Goal: Task Accomplishment & Management: Manage account settings

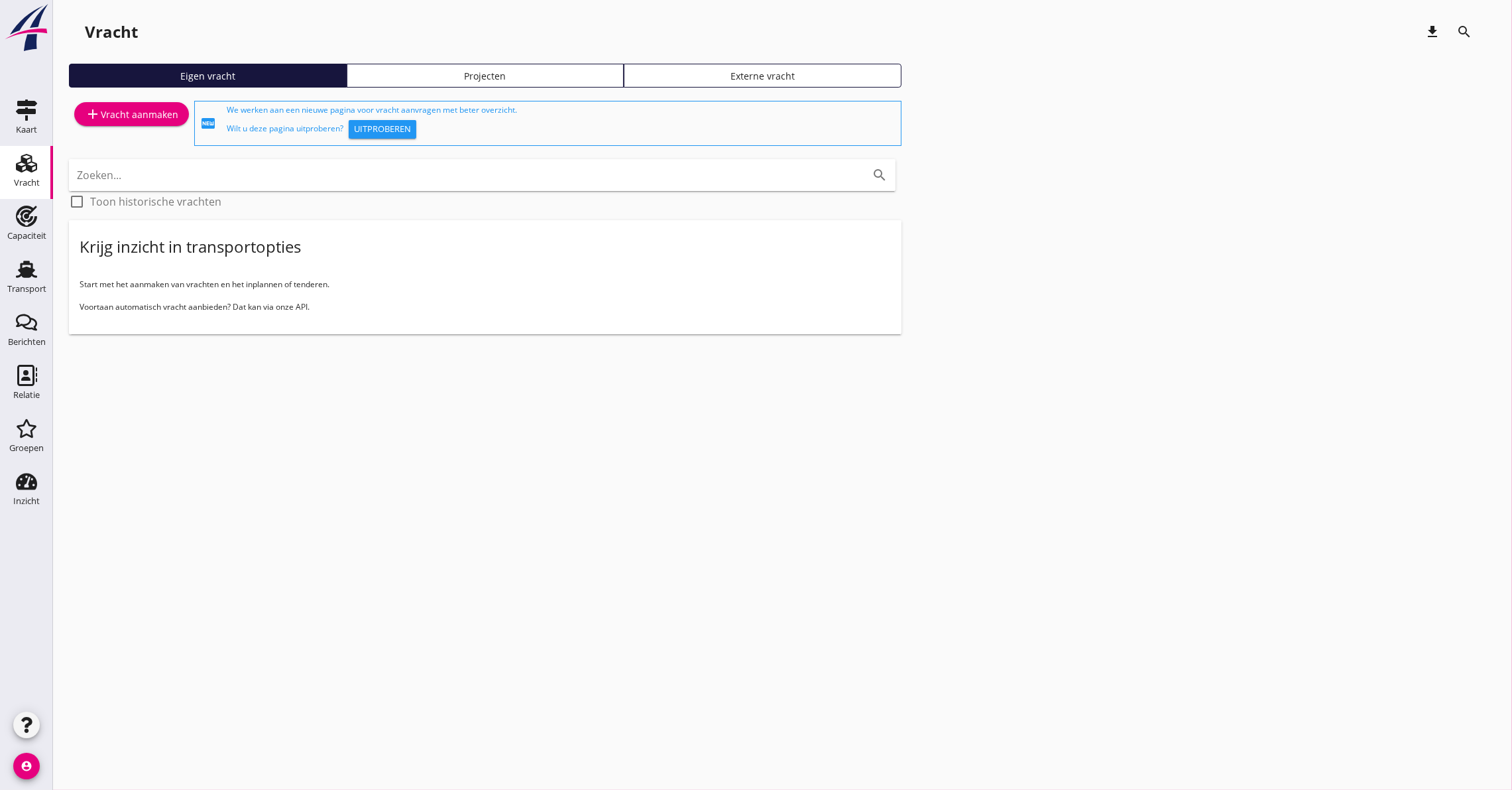
click at [7, 149] on link "Vracht Vracht" at bounding box center [26, 172] width 53 height 53
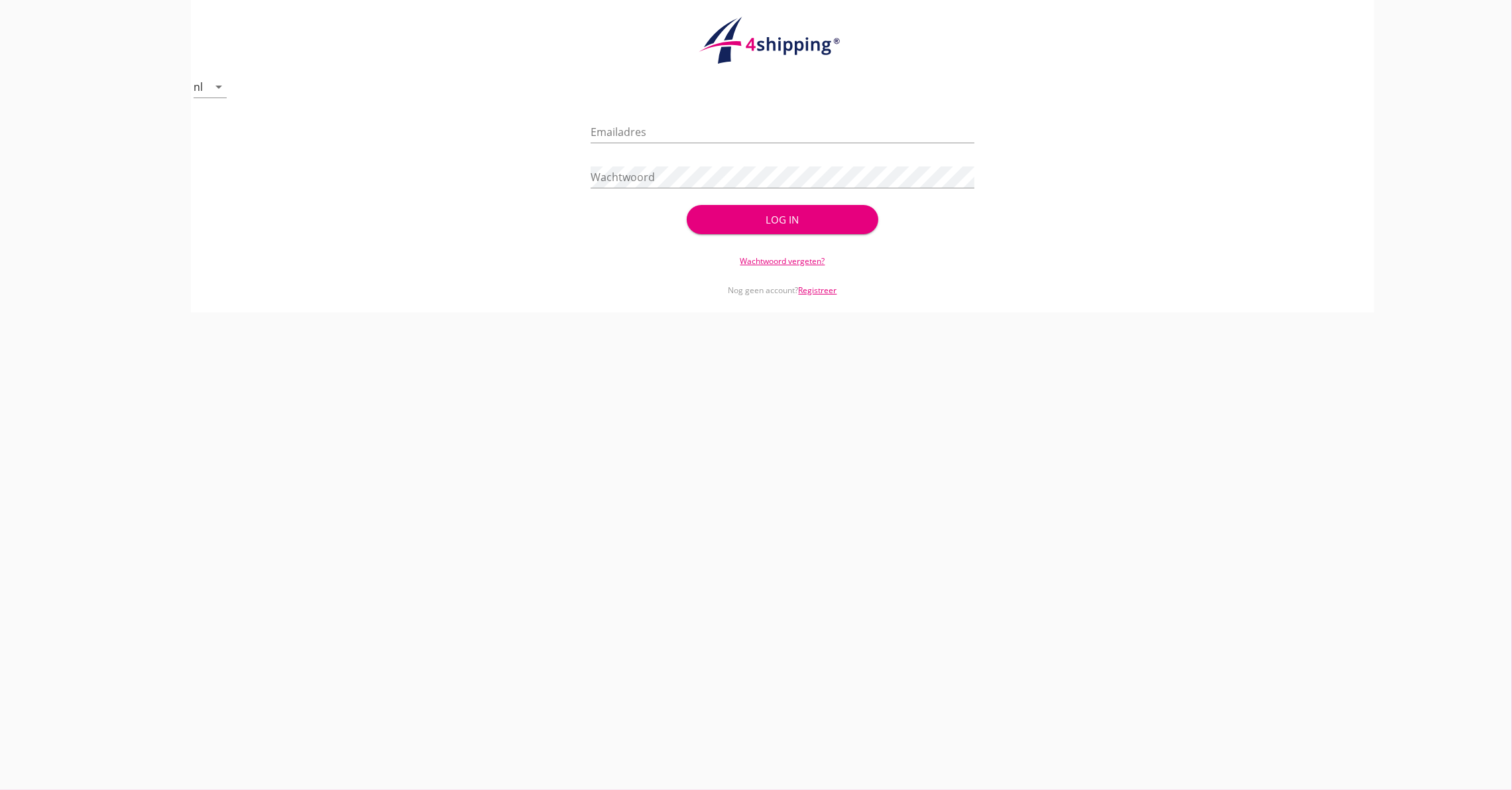
click at [14, 159] on main "cancel You are impersonating another user. nl arrow_drop_down check_circle Uw a…" at bounding box center [756, 395] width 1512 height 790
type input "[PERSON_NAME][EMAIL_ADDRESS][DOMAIN_NAME]"
click at [860, 212] on button "Log in" at bounding box center [782, 219] width 192 height 29
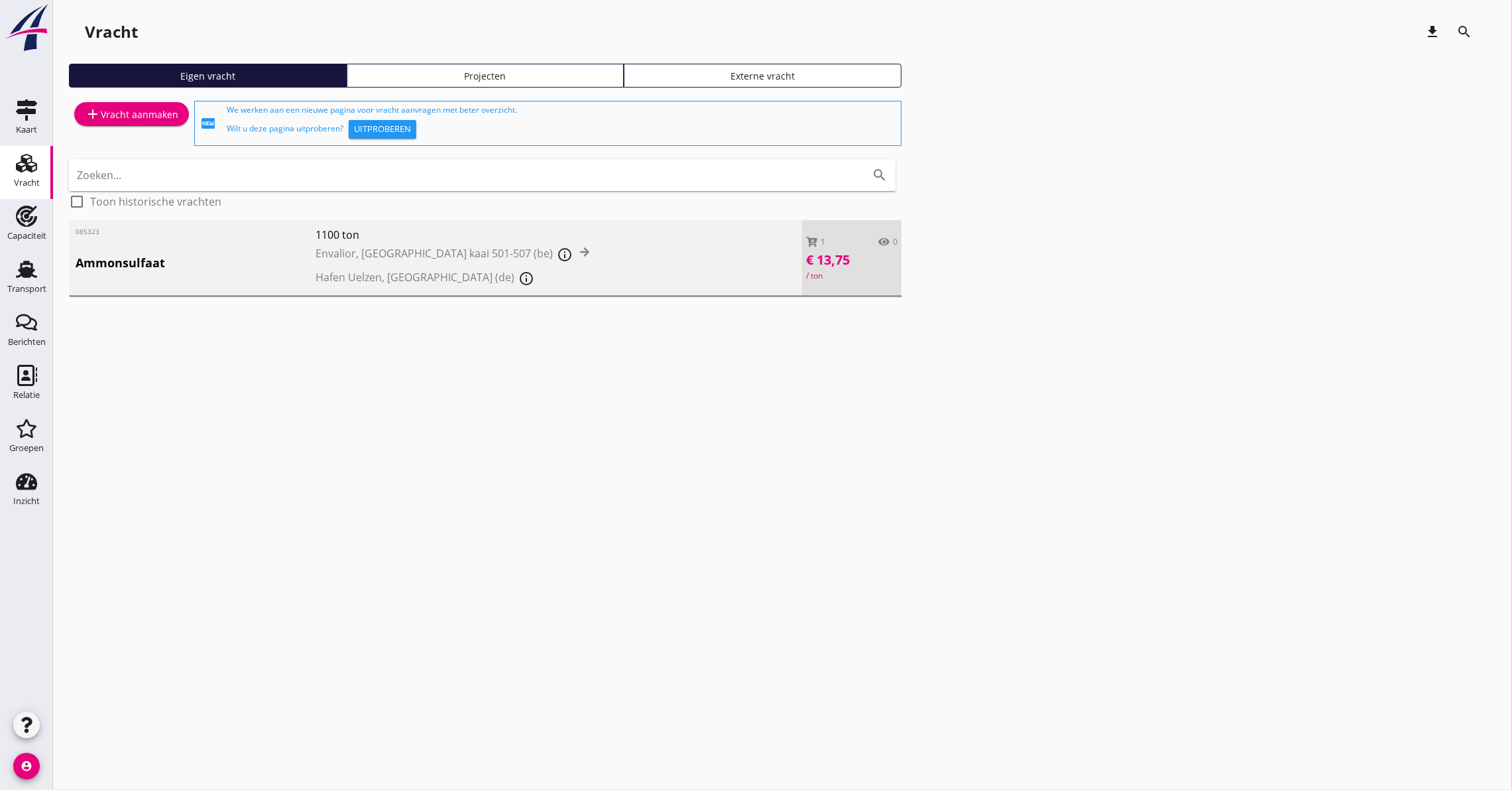
click at [124, 266] on span "Ammonsulfaat" at bounding box center [196, 263] width 240 height 18
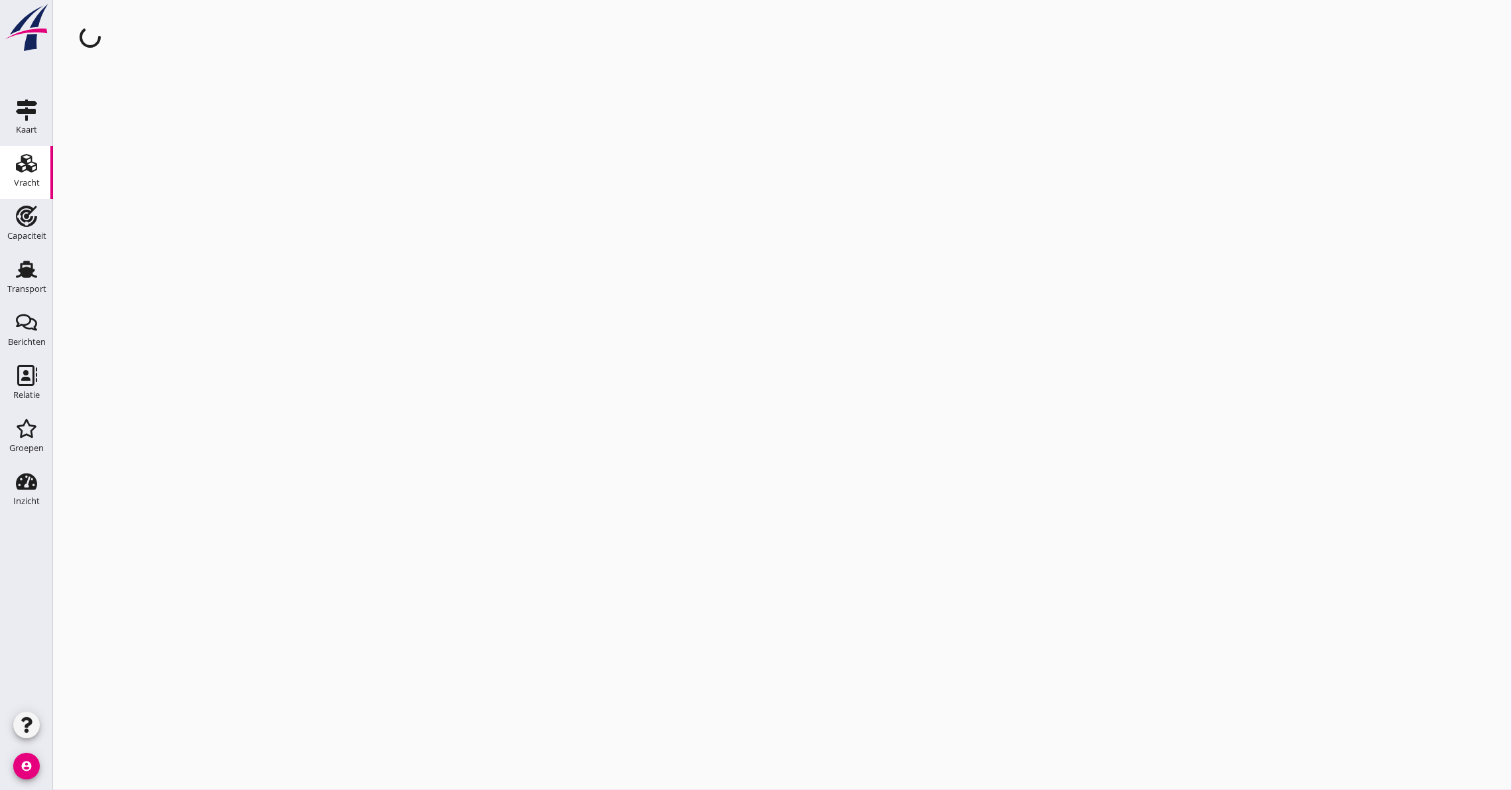
click at [124, 266] on div "cancel You are impersonating another user." at bounding box center [782, 395] width 1459 height 790
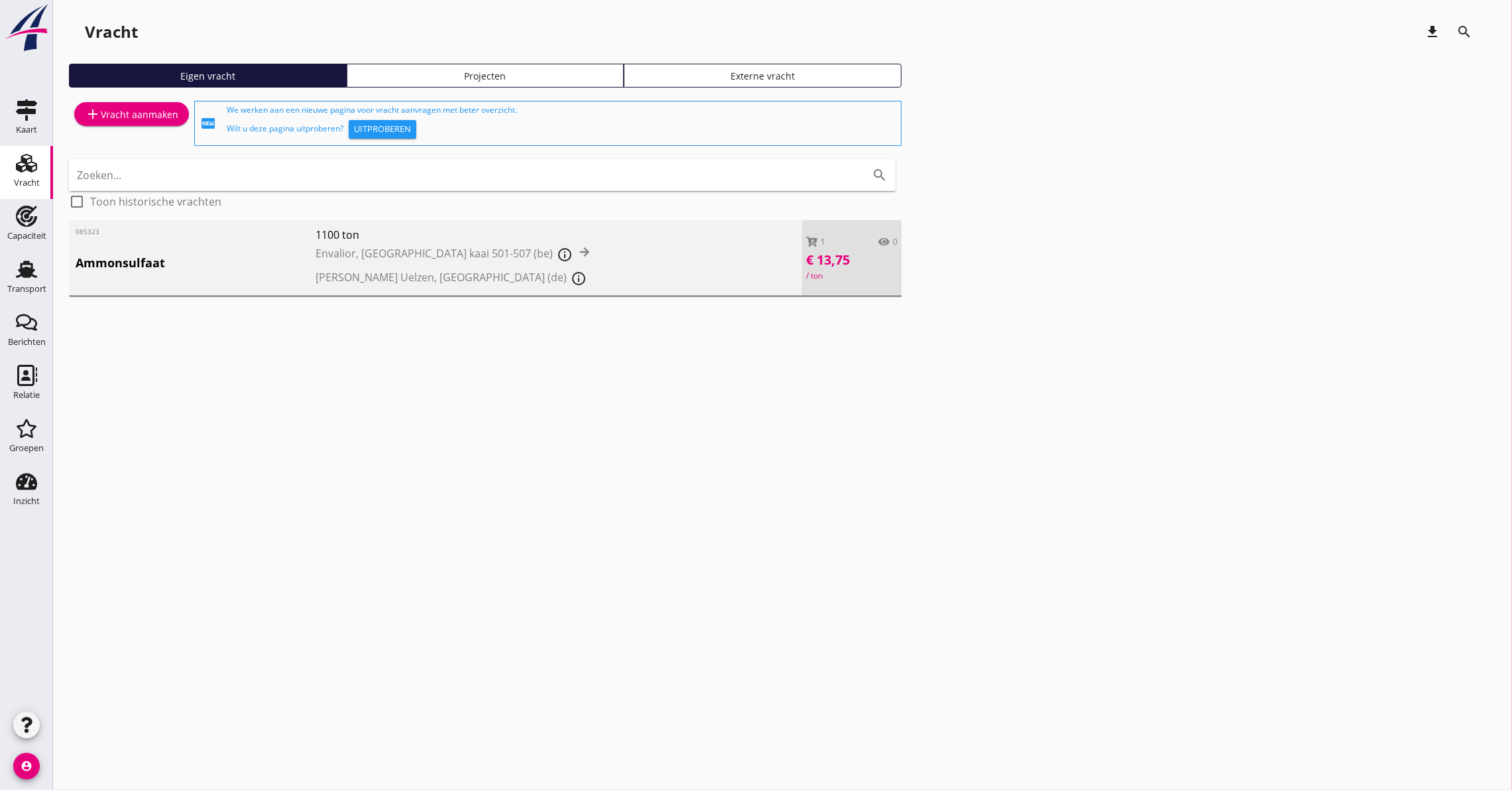
click at [210, 255] on span "Ammonsulfaat" at bounding box center [196, 263] width 240 height 18
click at [210, 255] on div "cancel You are impersonating another user. Vracht download search Eigen vracht …" at bounding box center [782, 395] width 1459 height 790
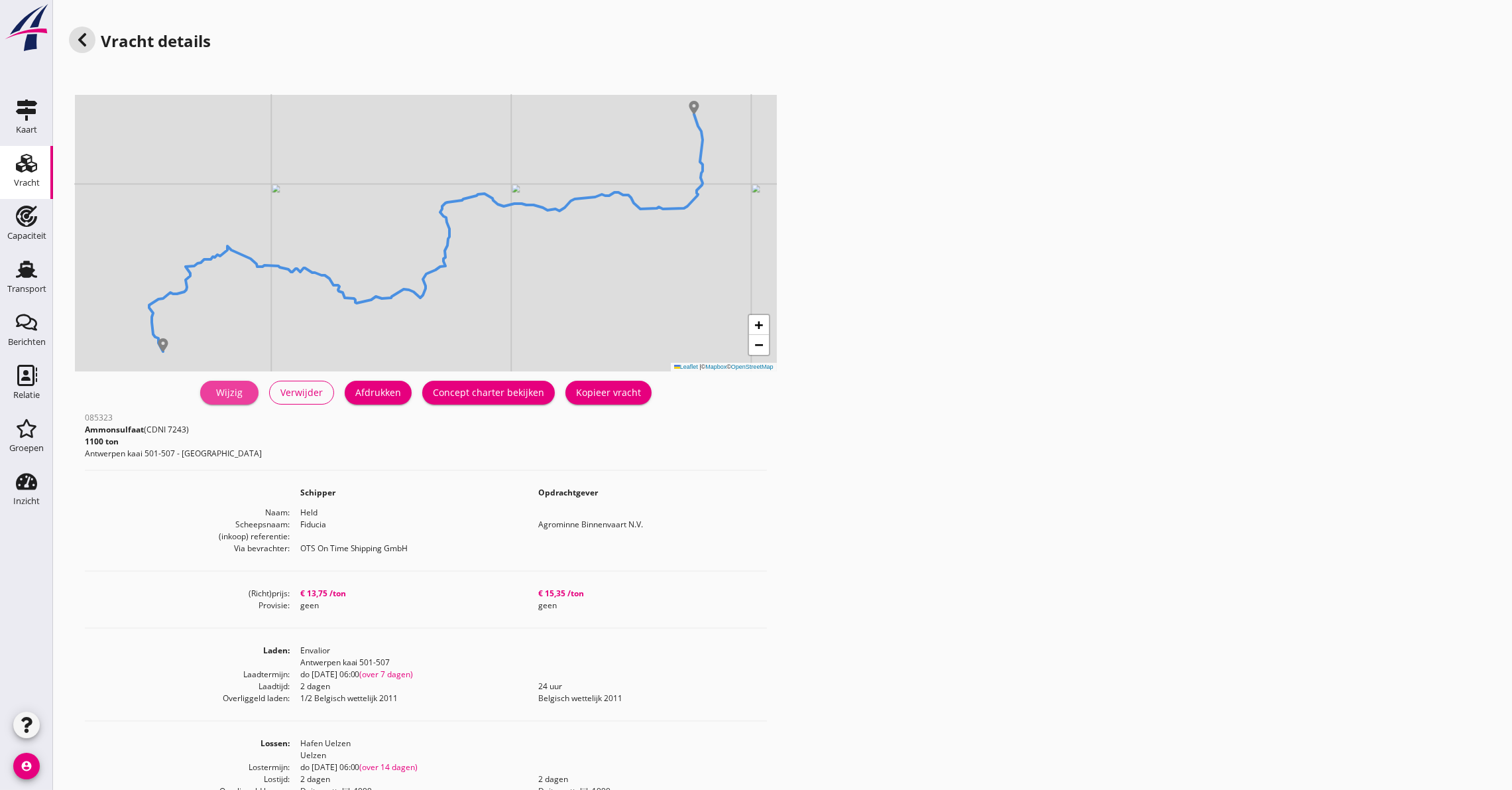
click at [233, 398] on div "Wijzig" at bounding box center [229, 392] width 37 height 14
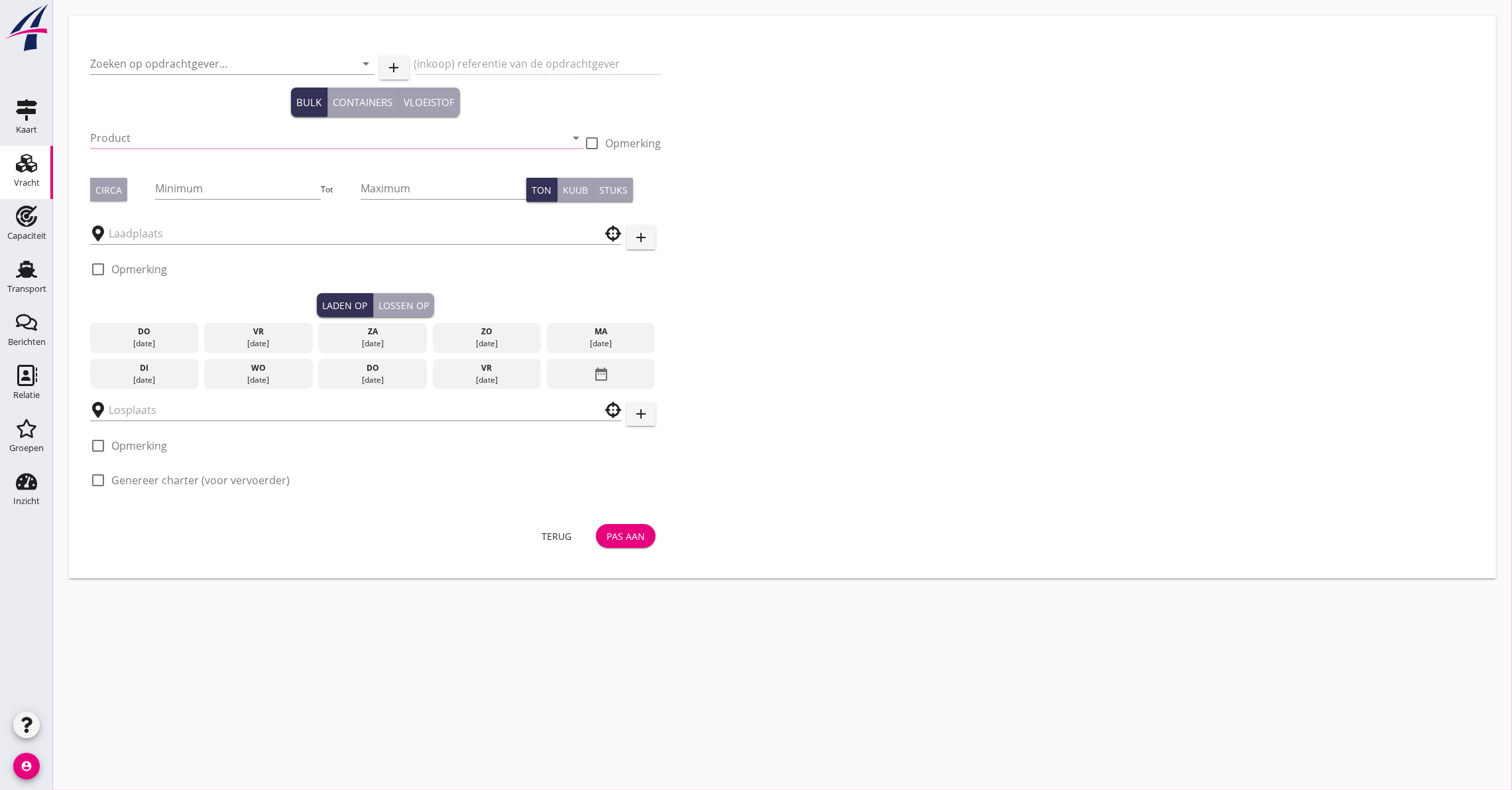
type input "Agrominne Binnenvaart N.V."
type input "Ammonsulfaat (7243)"
type input "1100"
type input "Envalior"
type input "Hafen Uelzen"
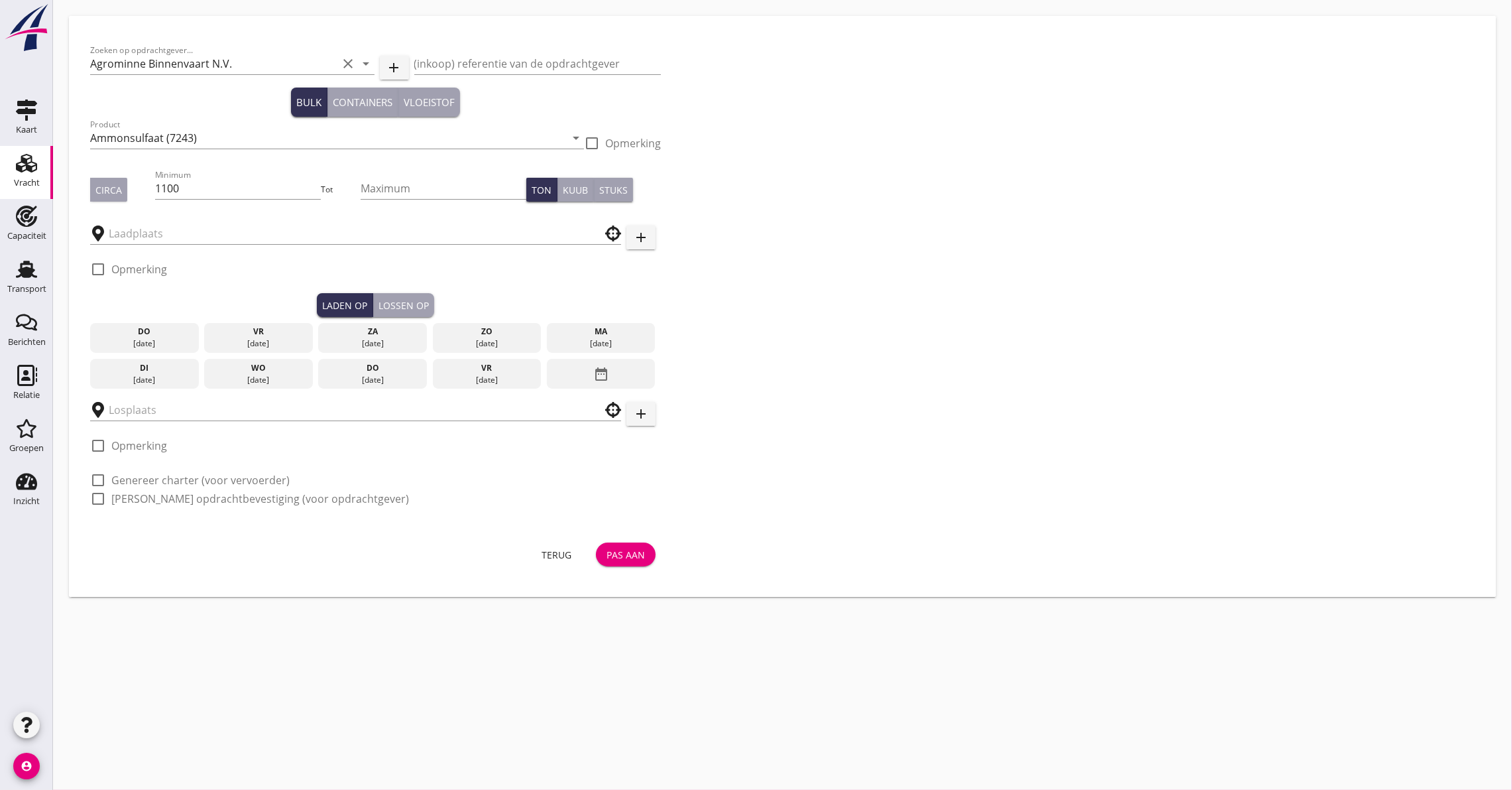
checkbox input "true"
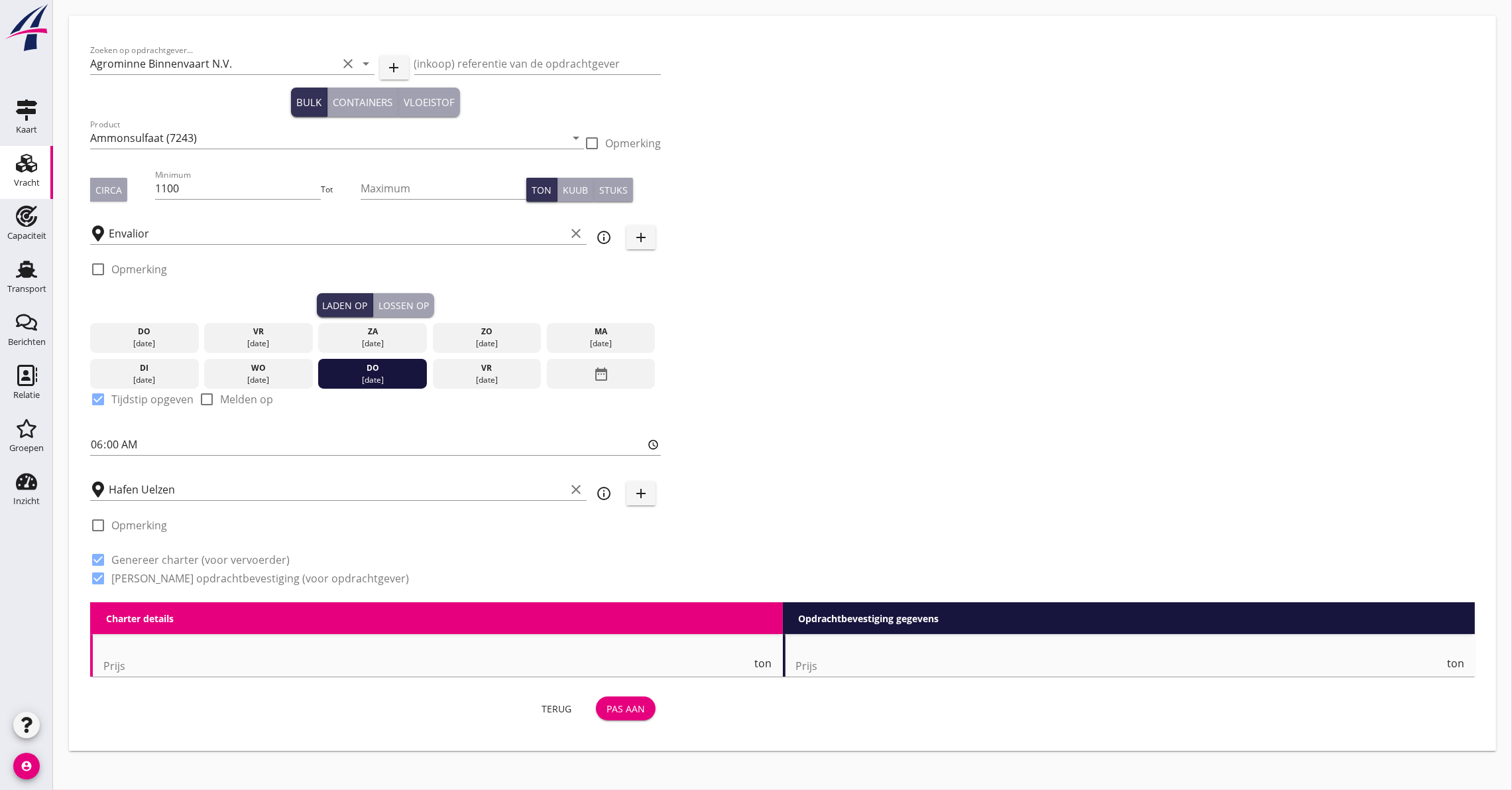
type input "13.75"
checkbox input "false"
radio input "false"
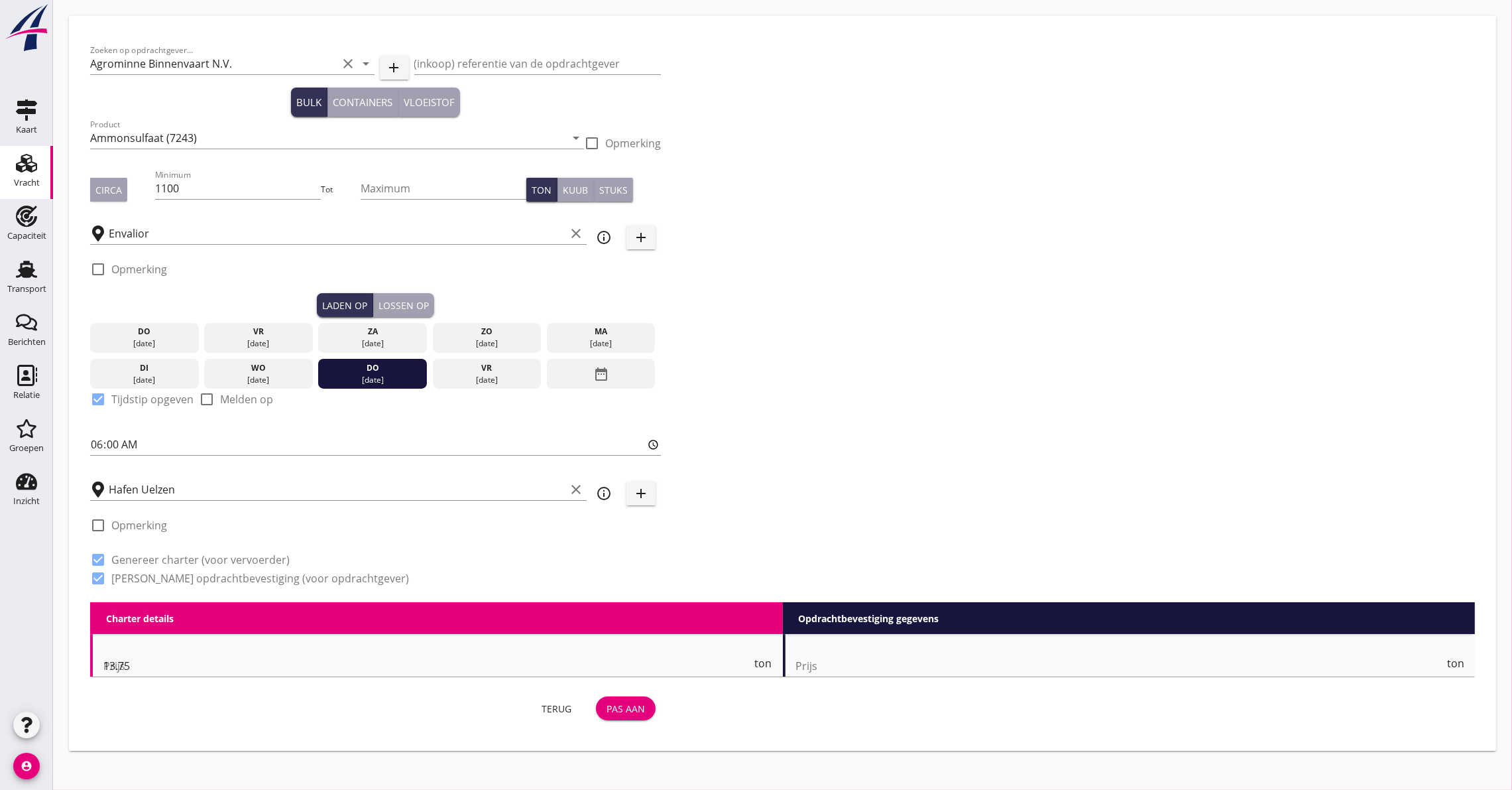
checkbox input "true"
type input "2"
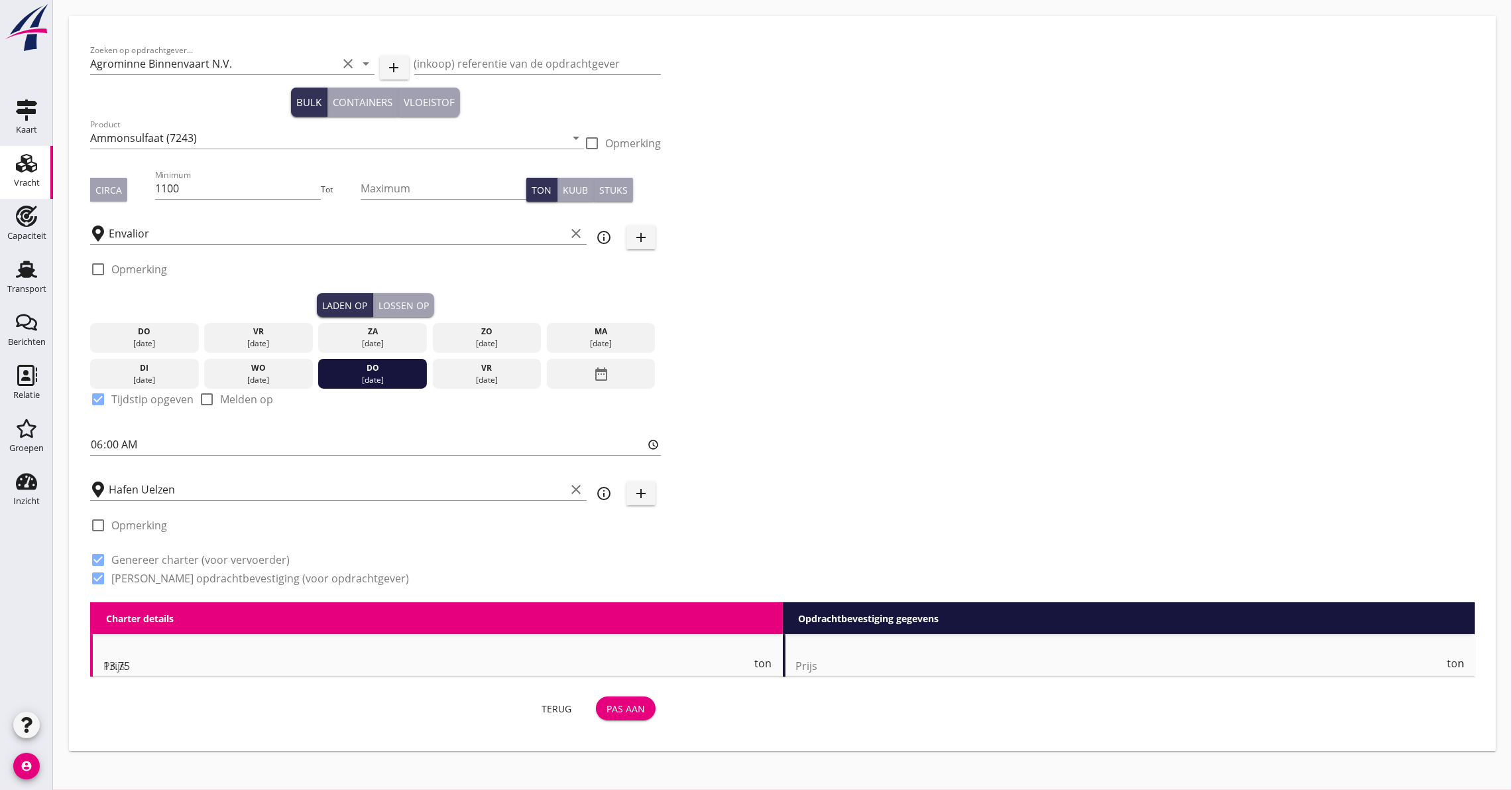
type input "2"
type input "21"
type input "15.35"
checkbox input "false"
radio input "false"
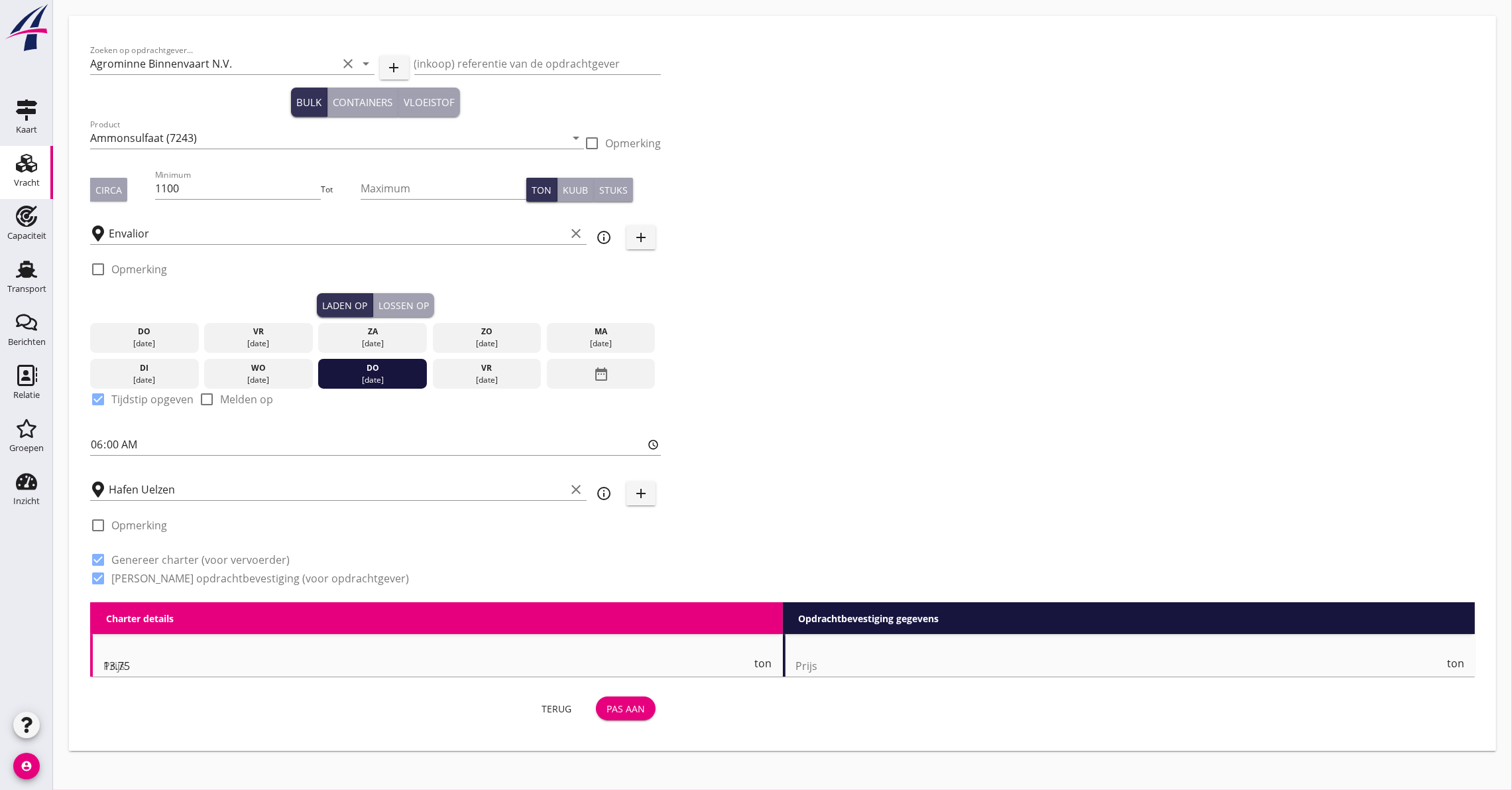
radio input "false"
checkbox input "true"
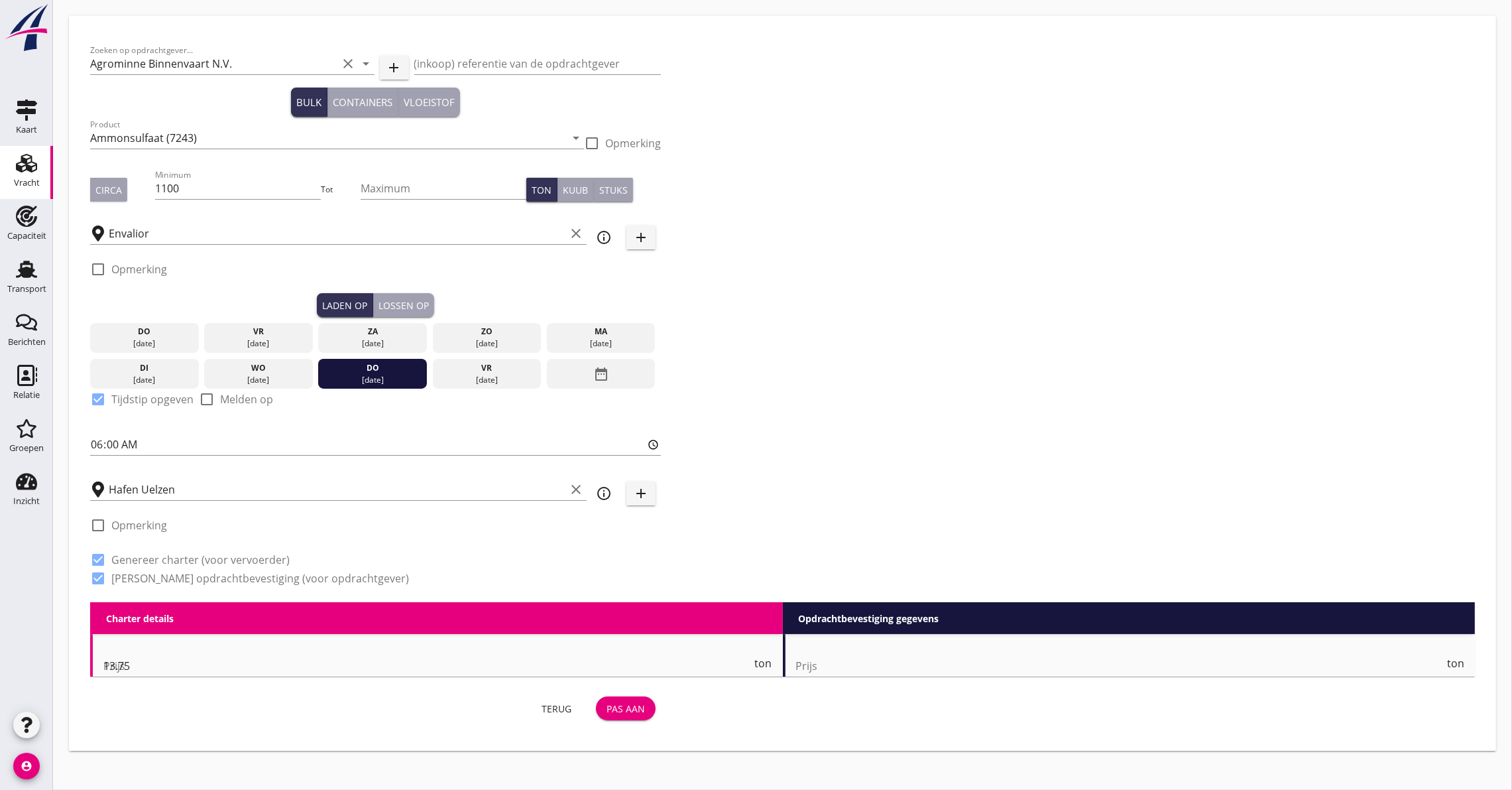
checkbox input "true"
type input "24"
type input "2"
type input "21"
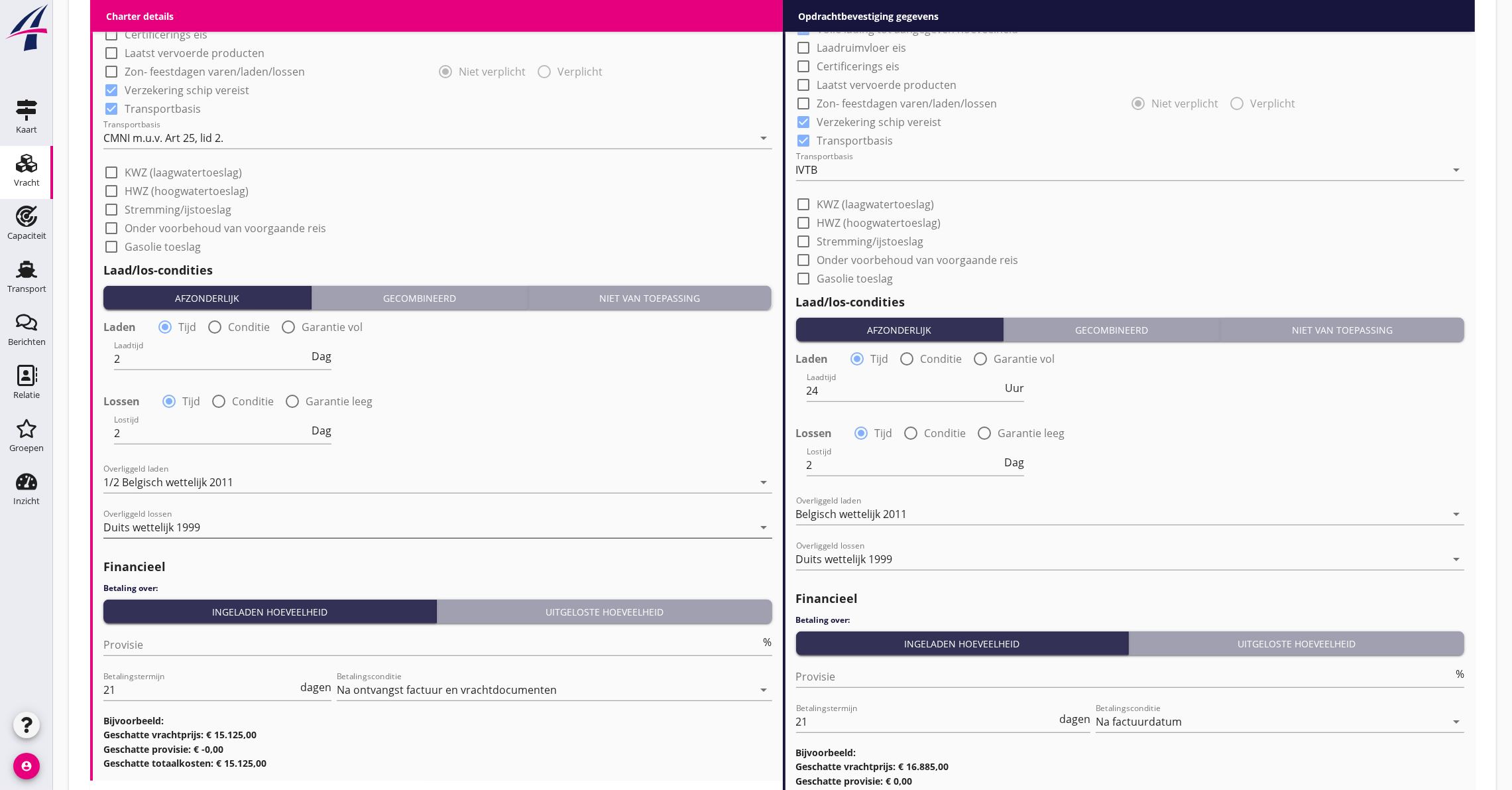
scroll to position [1209, 0]
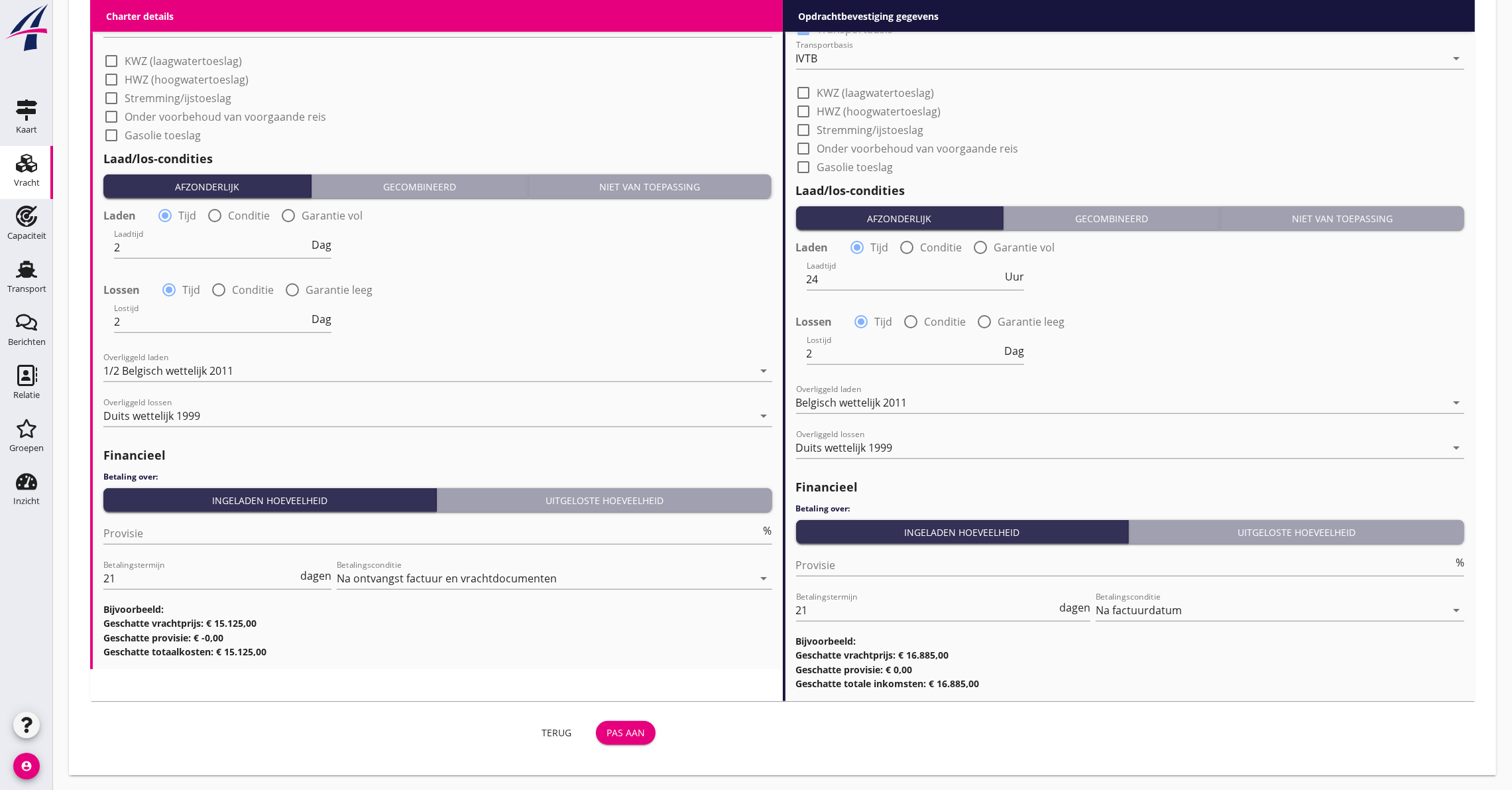
click at [616, 722] on button "Pas aan" at bounding box center [625, 732] width 60 height 24
click at [631, 735] on div "Pas aan" at bounding box center [626, 732] width 39 height 14
